Goal: Transaction & Acquisition: Purchase product/service

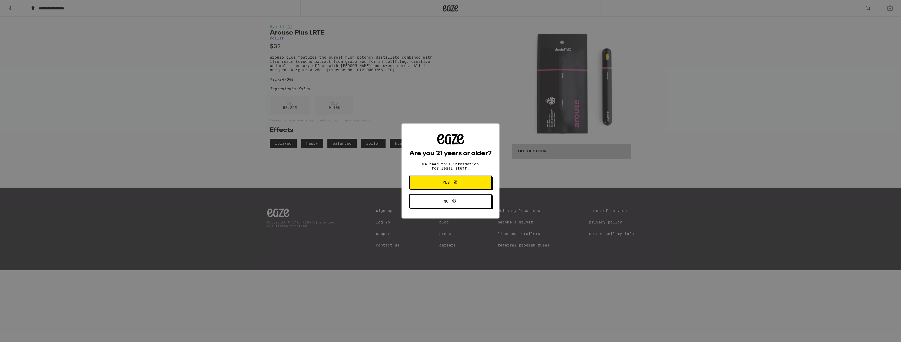
click at [468, 186] on span "Yes" at bounding box center [451, 182] width 40 height 7
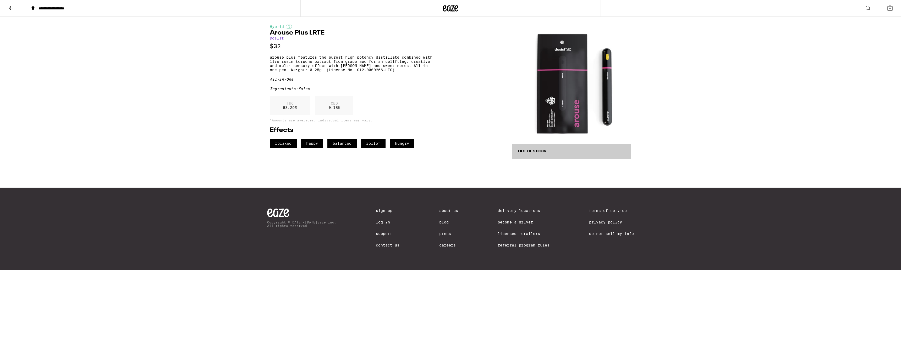
click at [533, 157] on button "Out of Stock" at bounding box center [571, 151] width 119 height 15
drag, startPoint x: 340, startPoint y: 35, endPoint x: 274, endPoint y: 34, distance: 66.3
click at [272, 35] on h1 "Arouse Plus LRTE" at bounding box center [351, 33] width 163 height 6
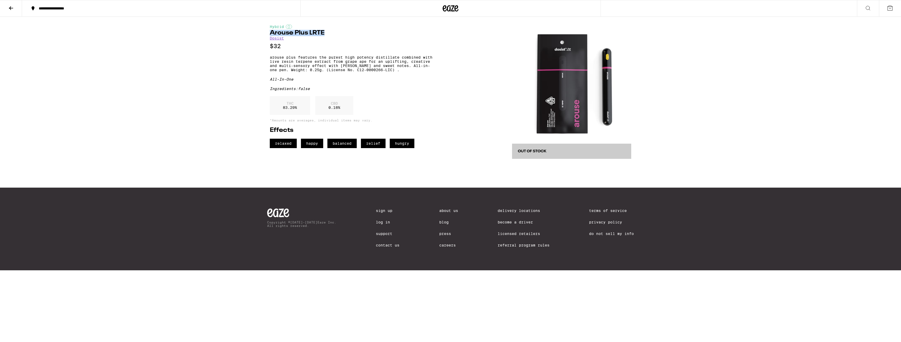
copy h1 "Arouse Plus LRTE"
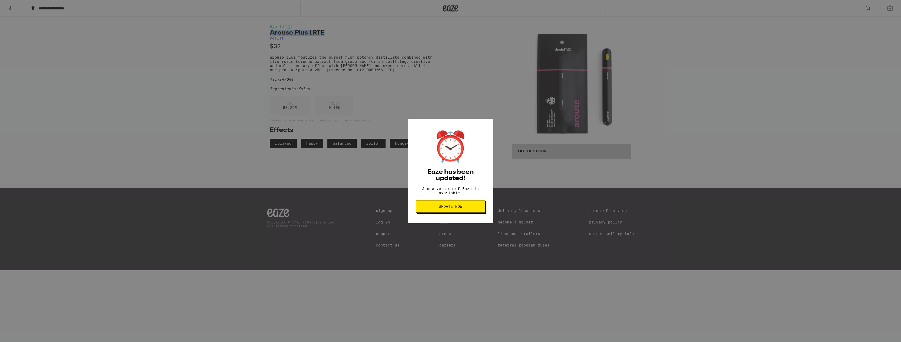
click at [468, 208] on span "Update Now" at bounding box center [450, 207] width 60 height 4
